Goal: Task Accomplishment & Management: Manage account settings

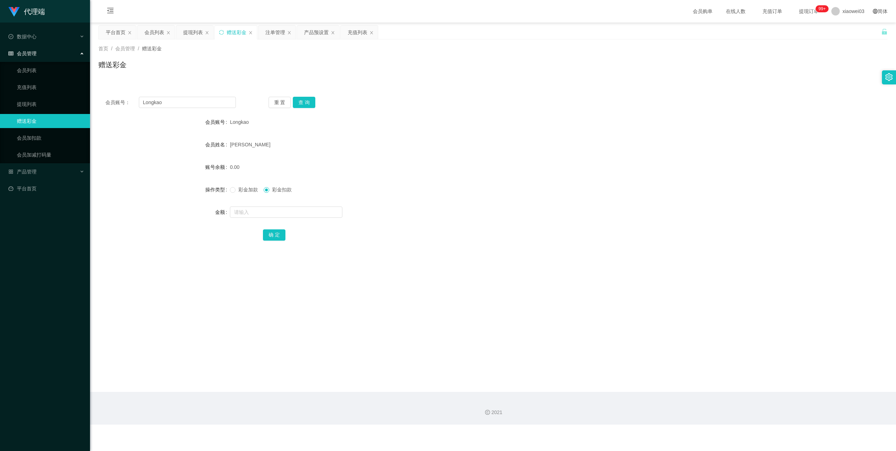
click at [214, 103] on input "Longkao" at bounding box center [187, 102] width 97 height 11
type input "0148836766"
drag, startPoint x: 308, startPoint y: 106, endPoint x: 294, endPoint y: 151, distance: 47.1
click at [308, 106] on button "查 询" at bounding box center [304, 102] width 22 height 11
click at [270, 212] on input "text" at bounding box center [286, 211] width 112 height 11
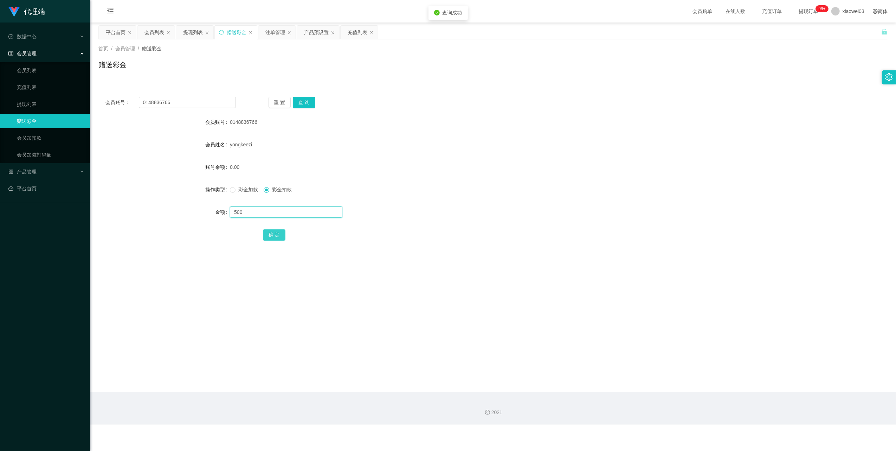
type input "500"
click at [272, 231] on button "确 定" at bounding box center [274, 234] width 22 height 11
click at [190, 33] on div "提现列表" at bounding box center [193, 32] width 20 height 13
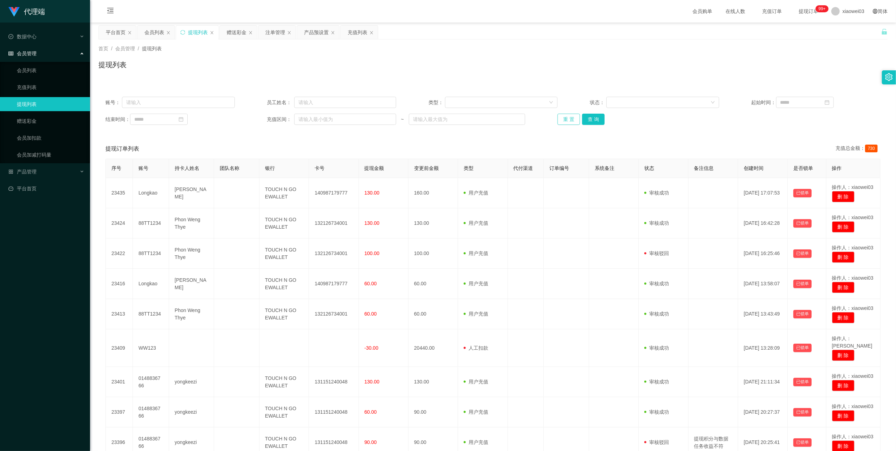
click at [571, 117] on button "重 置" at bounding box center [568, 119] width 22 height 11
click at [233, 34] on div "赠送彩金" at bounding box center [237, 32] width 20 height 13
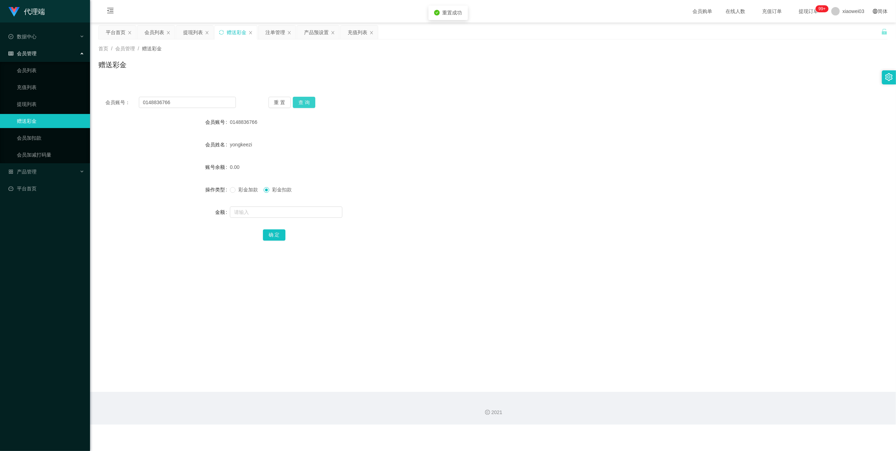
click at [306, 105] on button "查 询" at bounding box center [304, 102] width 22 height 11
click at [248, 187] on span "彩金加款" at bounding box center [248, 190] width 25 height 6
drag, startPoint x: 267, startPoint y: 220, endPoint x: 267, endPoint y: 216, distance: 4.2
click at [267, 220] on form "会员账号 0148836766 会员姓名 [PERSON_NAME] 账号余额 0.00 操作类型 彩金加款 彩金扣款 金额 确 定" at bounding box center [492, 178] width 789 height 127
click at [267, 215] on input "text" at bounding box center [286, 211] width 112 height 11
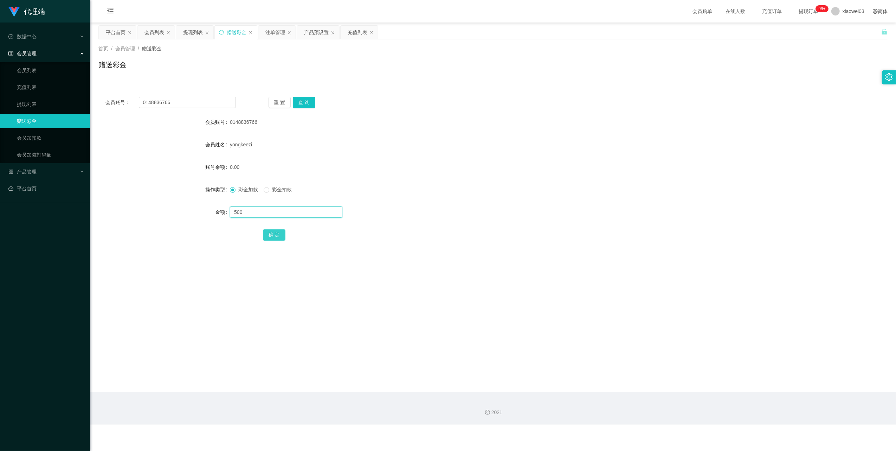
type input "500"
click at [269, 232] on button "确 定" at bounding box center [274, 234] width 22 height 11
click at [298, 97] on button "查 询" at bounding box center [304, 102] width 22 height 11
click at [215, 99] on input "0148836766" at bounding box center [187, 102] width 97 height 11
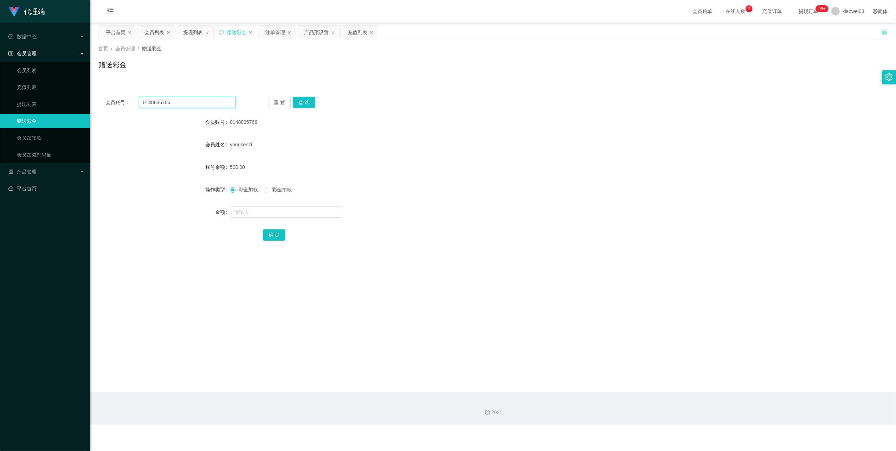
click at [215, 99] on input "0148836766" at bounding box center [187, 102] width 97 height 11
click at [269, 34] on div "注单管理" at bounding box center [275, 32] width 20 height 13
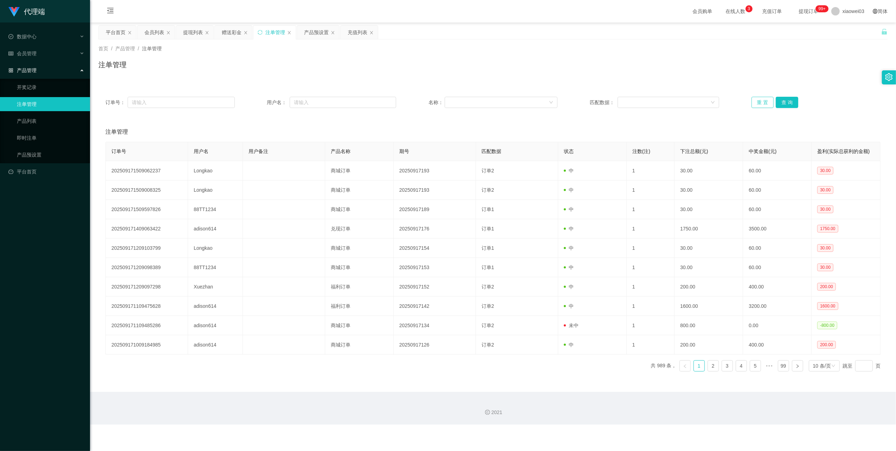
click at [761, 101] on button "重 置" at bounding box center [763, 102] width 22 height 11
drag, startPoint x: 188, startPoint y: 32, endPoint x: 210, endPoint y: 37, distance: 22.7
click at [188, 32] on div "提现列表" at bounding box center [193, 32] width 20 height 13
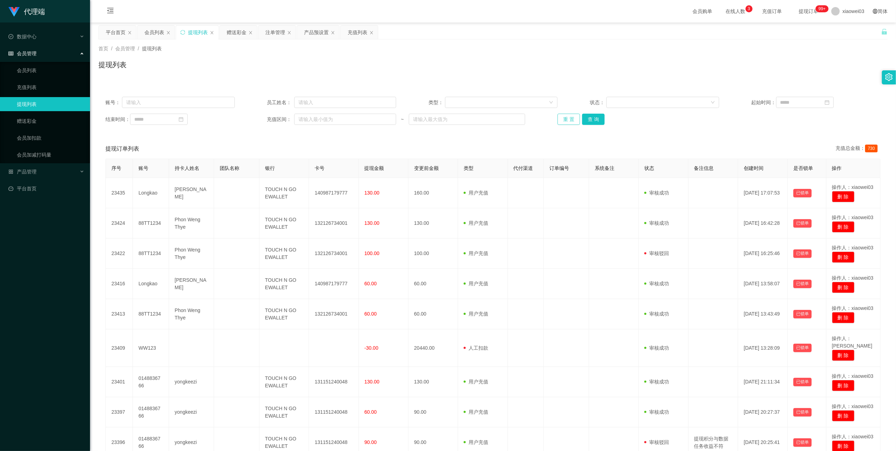
click at [561, 120] on button "重 置" at bounding box center [568, 119] width 22 height 11
click at [181, 29] on div "提现列表" at bounding box center [197, 32] width 42 height 13
drag, startPoint x: 181, startPoint y: 32, endPoint x: 187, endPoint y: 32, distance: 6.7
click at [181, 32] on icon "图标: sync" at bounding box center [182, 32] width 5 height 5
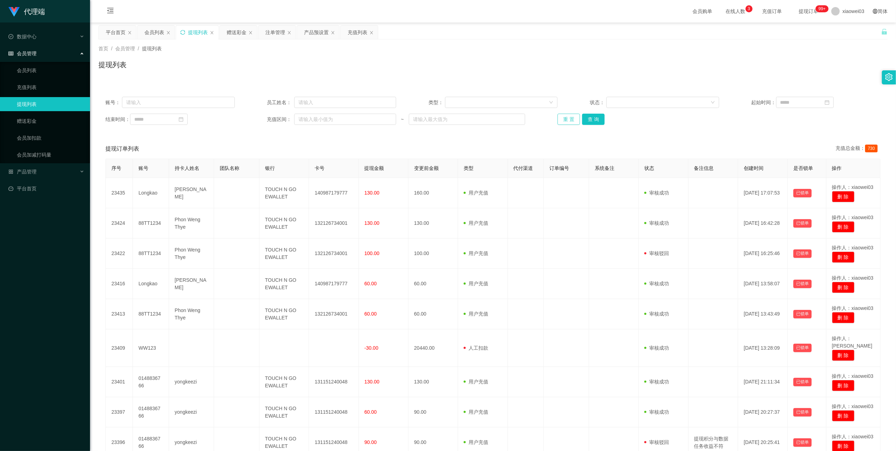
click at [567, 117] on button "重 置" at bounding box center [568, 119] width 22 height 11
click at [240, 37] on div "赠送彩金" at bounding box center [237, 32] width 20 height 13
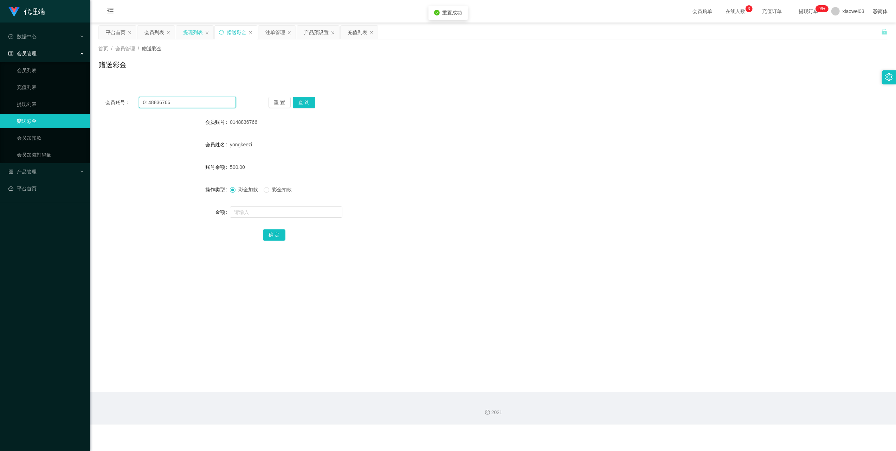
click at [207, 101] on input "0148836766" at bounding box center [187, 102] width 97 height 11
click at [311, 102] on button "查 询" at bounding box center [304, 102] width 22 height 11
click at [110, 31] on div "平台首页" at bounding box center [116, 32] width 20 height 13
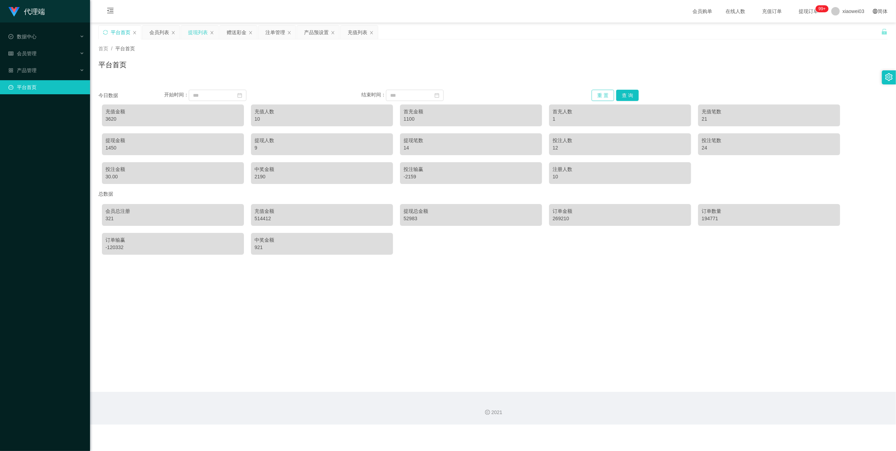
click at [601, 95] on button "重 置" at bounding box center [603, 95] width 22 height 11
click at [223, 34] on div "赠送彩金" at bounding box center [238, 32] width 37 height 13
click at [237, 32] on div "赠送彩金" at bounding box center [237, 32] width 20 height 13
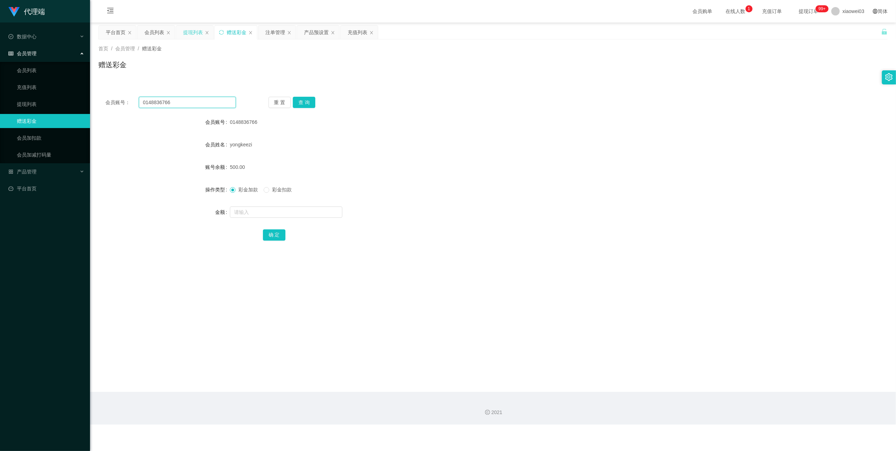
click at [193, 103] on input "0148836766" at bounding box center [187, 102] width 97 height 11
paste input "Stephanie95"
type input "Stephanie95"
click at [306, 100] on button "查 询" at bounding box center [304, 102] width 22 height 11
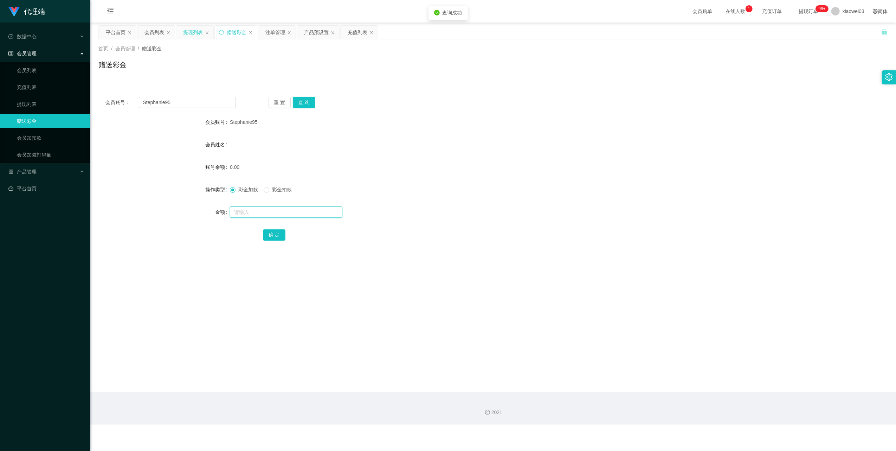
click at [284, 217] on input "text" at bounding box center [286, 211] width 112 height 11
type input "30"
click at [278, 231] on button "确 定" at bounding box center [274, 234] width 22 height 11
click at [310, 30] on div "产品预设置" at bounding box center [316, 32] width 25 height 13
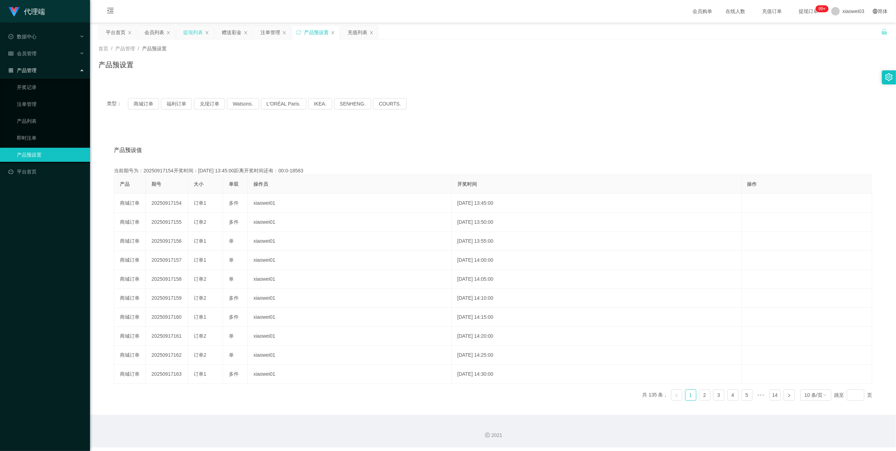
click at [304, 31] on div "产品预设置" at bounding box center [315, 32] width 47 height 13
click at [301, 32] on icon "图标: sync" at bounding box center [298, 32] width 5 height 5
click at [144, 104] on button "商城订单" at bounding box center [143, 103] width 31 height 11
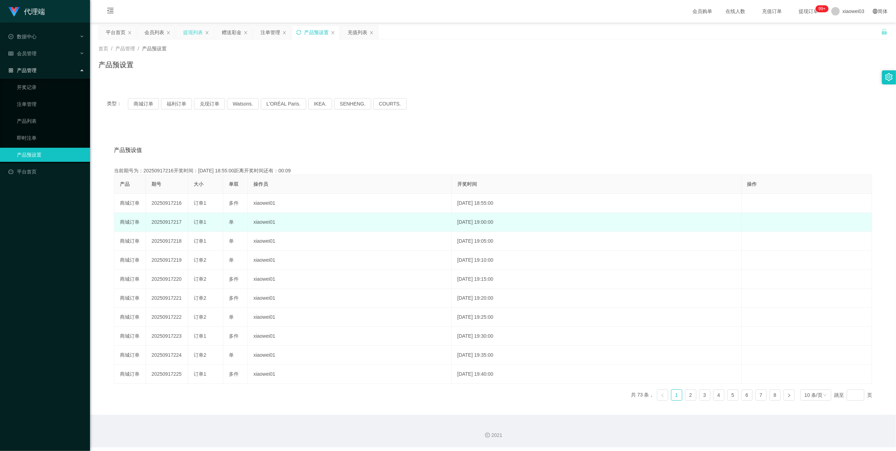
click at [169, 222] on td "20250917217" at bounding box center [167, 222] width 42 height 19
copy td "20250917217"
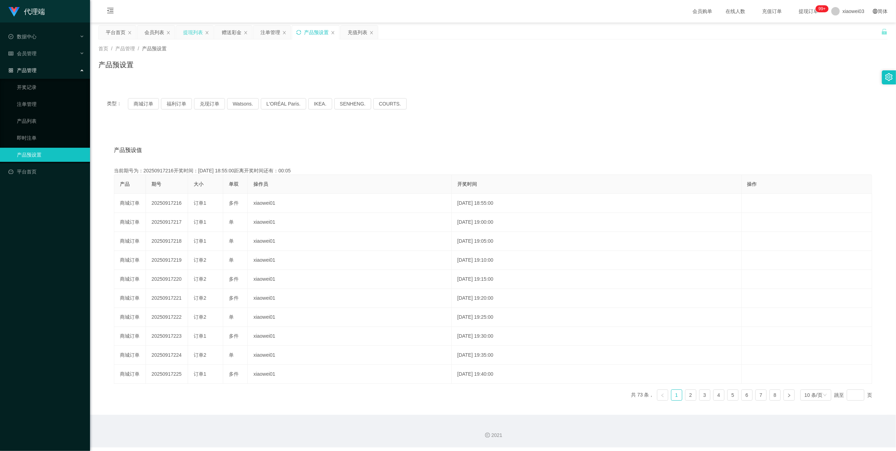
click at [299, 31] on icon "图标: sync" at bounding box center [298, 32] width 5 height 5
click at [298, 33] on icon "图标: sync" at bounding box center [298, 32] width 5 height 5
click at [141, 100] on button "商城订单" at bounding box center [143, 103] width 31 height 11
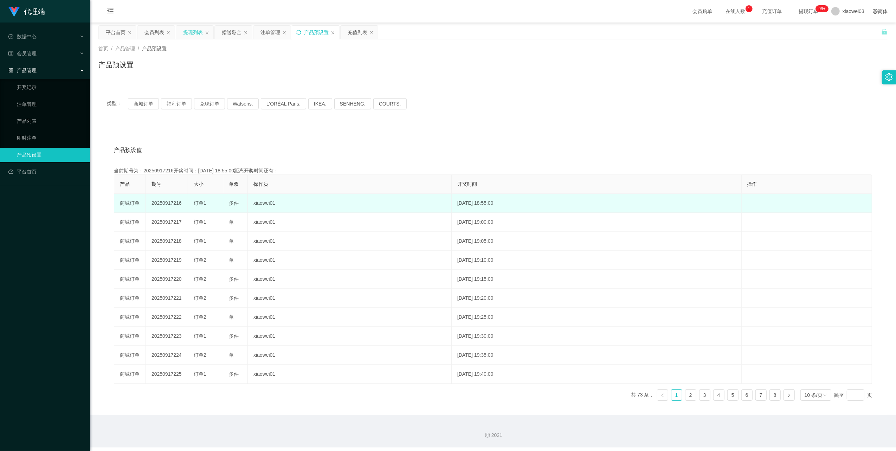
click at [169, 202] on td "20250917216" at bounding box center [167, 203] width 42 height 19
copy td "20250917216"
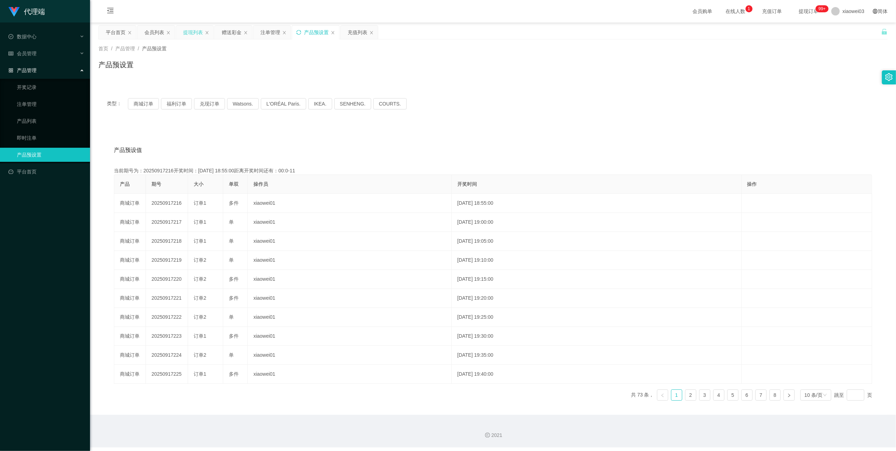
click at [300, 30] on icon "图标: sync" at bounding box center [298, 32] width 5 height 5
click at [146, 103] on button "商城订单" at bounding box center [143, 103] width 31 height 11
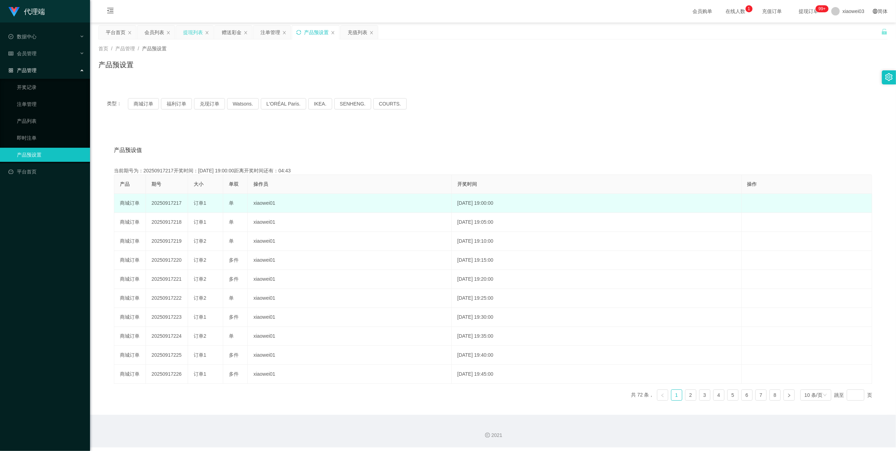
click at [168, 203] on td "20250917217" at bounding box center [167, 203] width 42 height 19
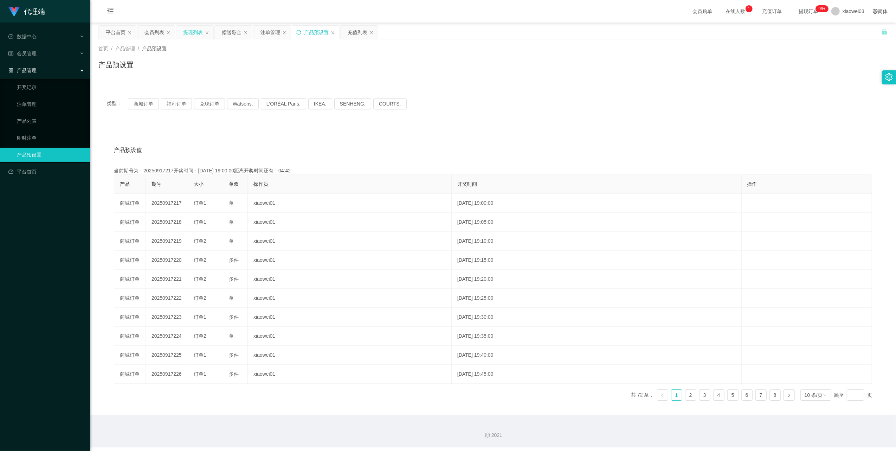
copy td "20250917217"
click at [301, 33] on icon "图标: sync" at bounding box center [298, 32] width 5 height 5
click at [136, 104] on button "商城订单" at bounding box center [143, 103] width 31 height 11
click at [145, 100] on button "商城订单" at bounding box center [143, 103] width 31 height 11
click at [145, 102] on button "商城订单" at bounding box center [143, 103] width 31 height 11
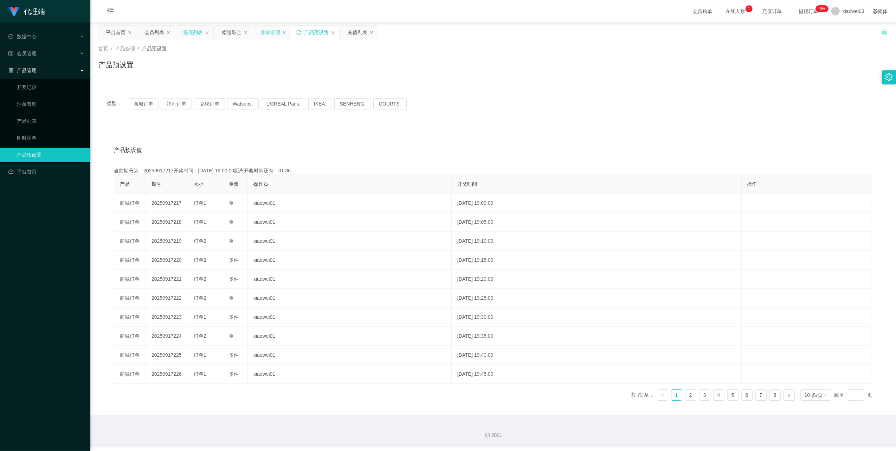
click at [269, 33] on div "注单管理" at bounding box center [270, 32] width 20 height 13
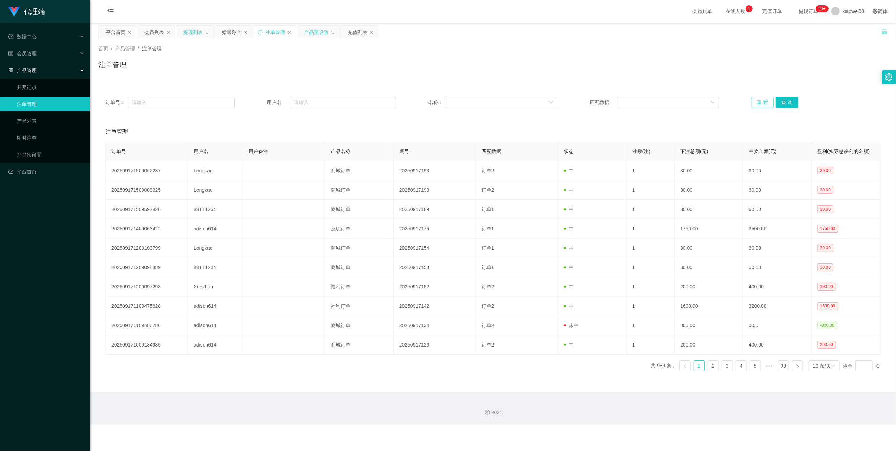
click at [754, 102] on button "重 置" at bounding box center [763, 102] width 22 height 11
click at [756, 102] on button "重 置" at bounding box center [763, 102] width 22 height 11
click at [195, 30] on div "提现列表" at bounding box center [193, 32] width 20 height 13
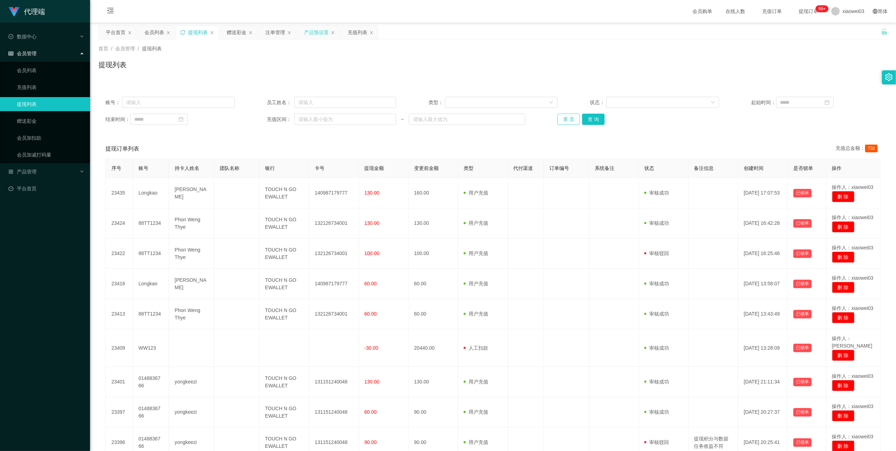
click at [568, 120] on button "重 置" at bounding box center [568, 119] width 22 height 11
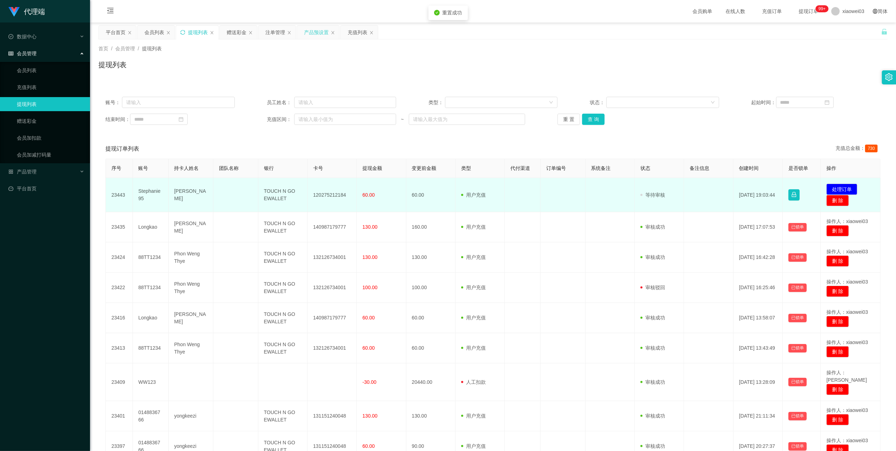
click at [335, 197] on td "120275212184" at bounding box center [332, 195] width 49 height 34
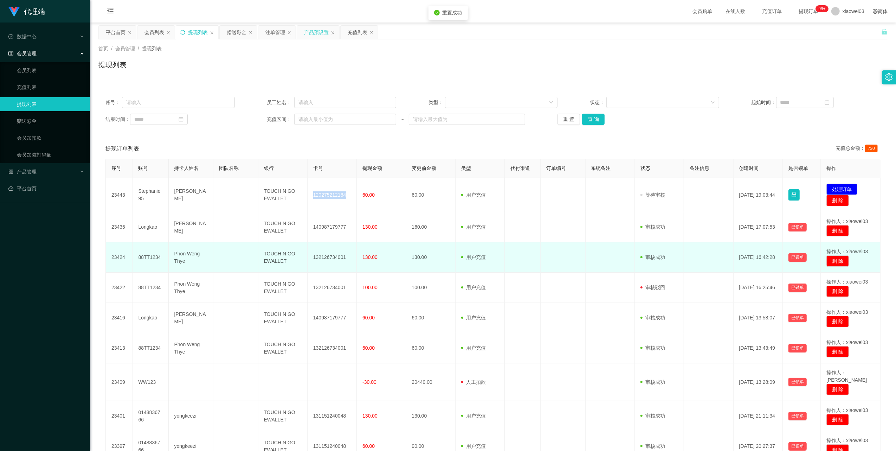
copy td "120275212184"
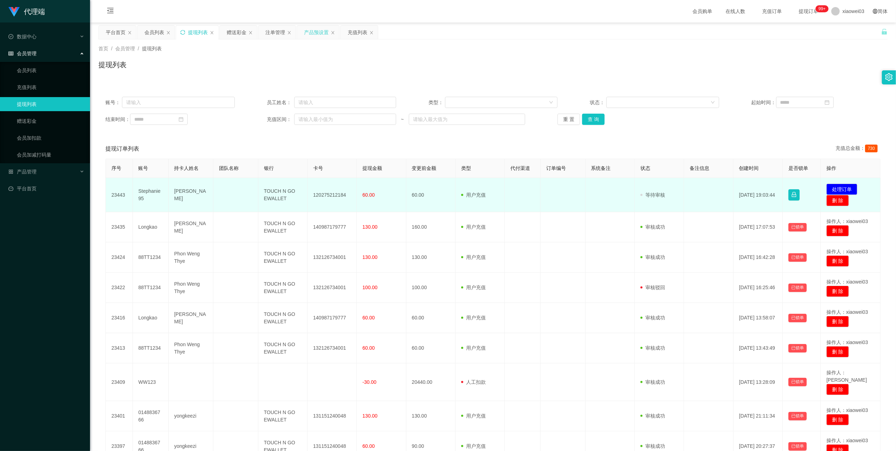
click at [279, 193] on td "TOUCH N GO EWALLET" at bounding box center [282, 195] width 49 height 34
copy td "TOUCH N GO EWALLET"
click at [839, 186] on button "处理订单" at bounding box center [841, 188] width 31 height 11
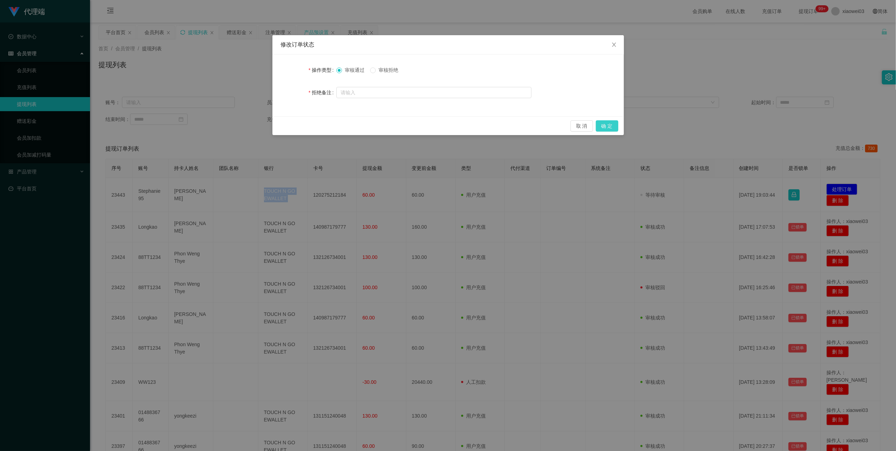
click at [615, 123] on button "确 定" at bounding box center [607, 125] width 22 height 11
